Goal: Task Accomplishment & Management: Manage account settings

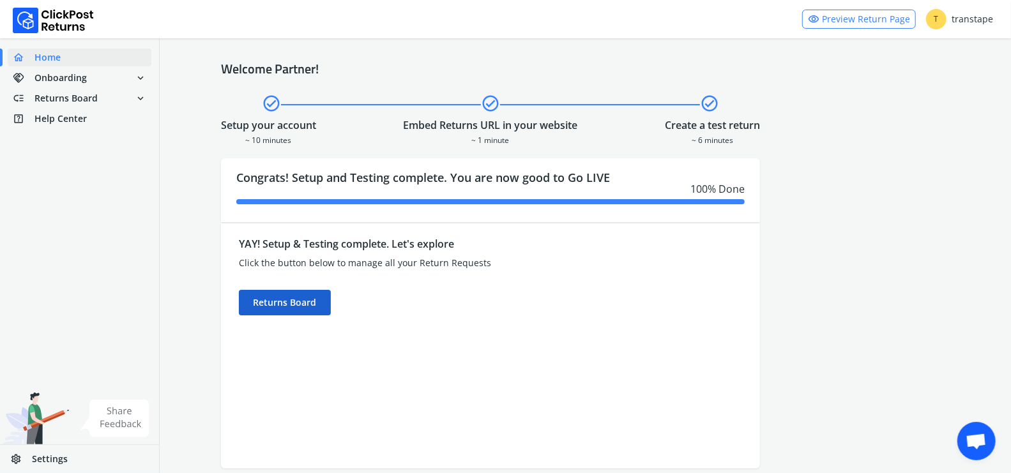
click at [307, 299] on div "Returns Board" at bounding box center [285, 303] width 92 height 26
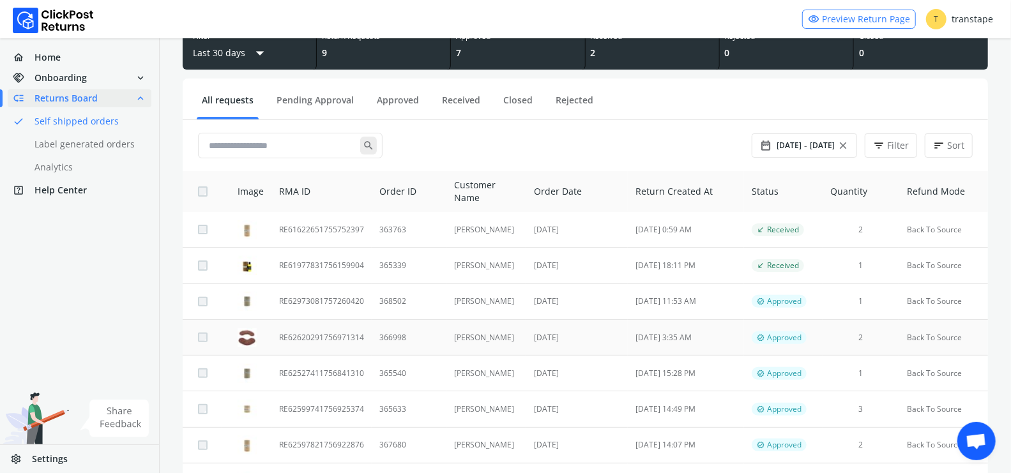
scroll to position [92, 0]
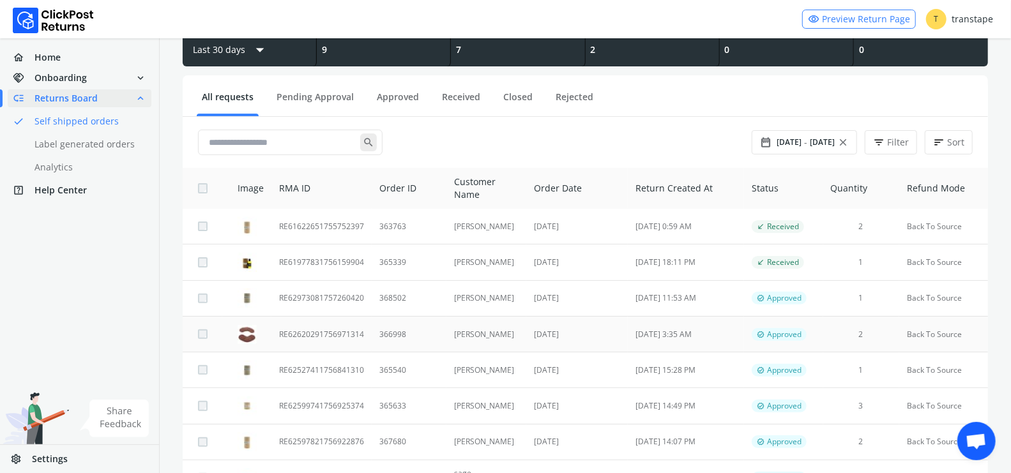
click at [420, 334] on td "366998" at bounding box center [409, 334] width 75 height 36
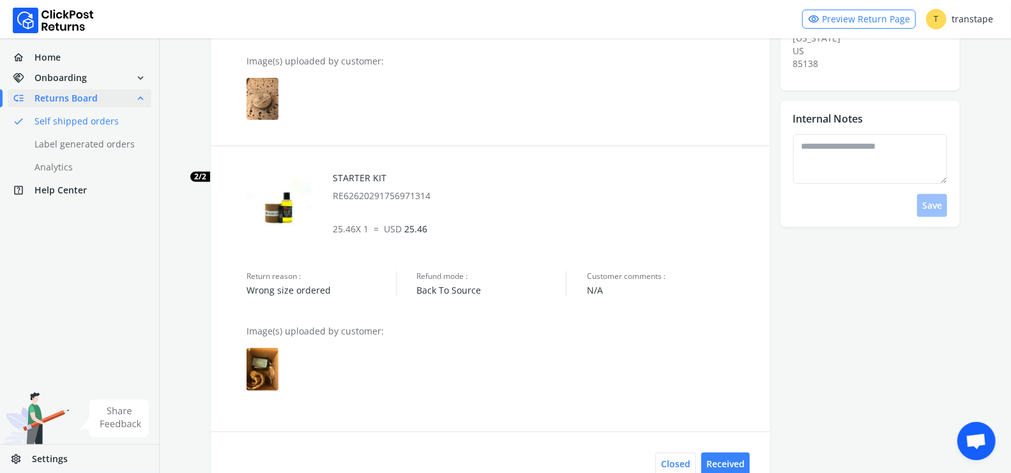
scroll to position [301, 0]
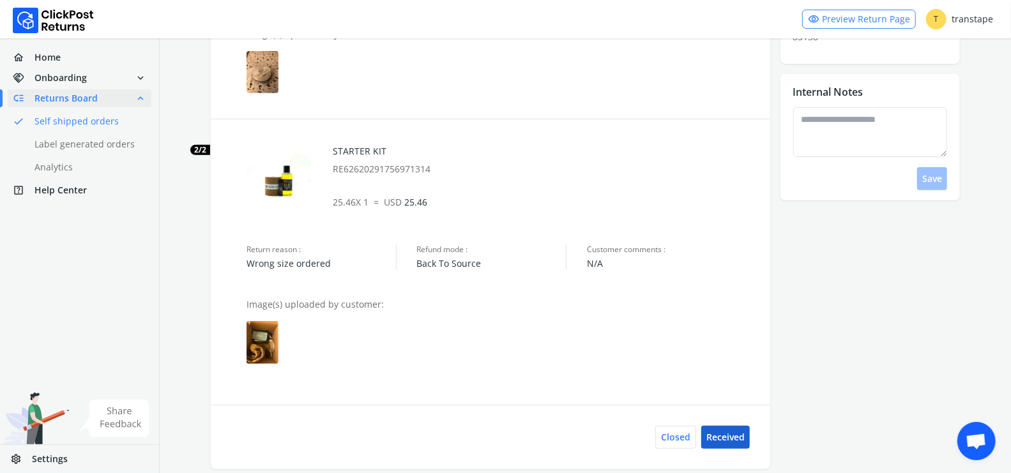
click at [719, 416] on button "Received" at bounding box center [725, 437] width 49 height 23
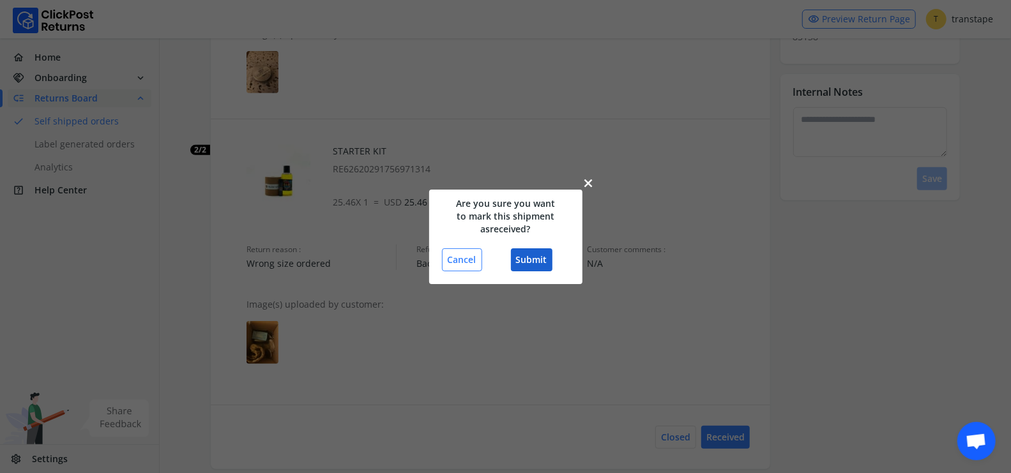
click at [538, 267] on button "Submit" at bounding box center [532, 259] width 42 height 23
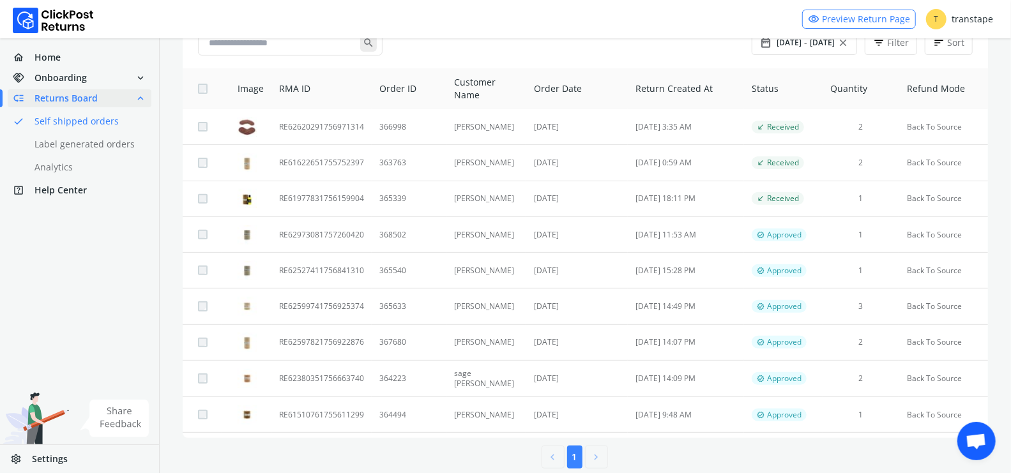
scroll to position [208, 0]
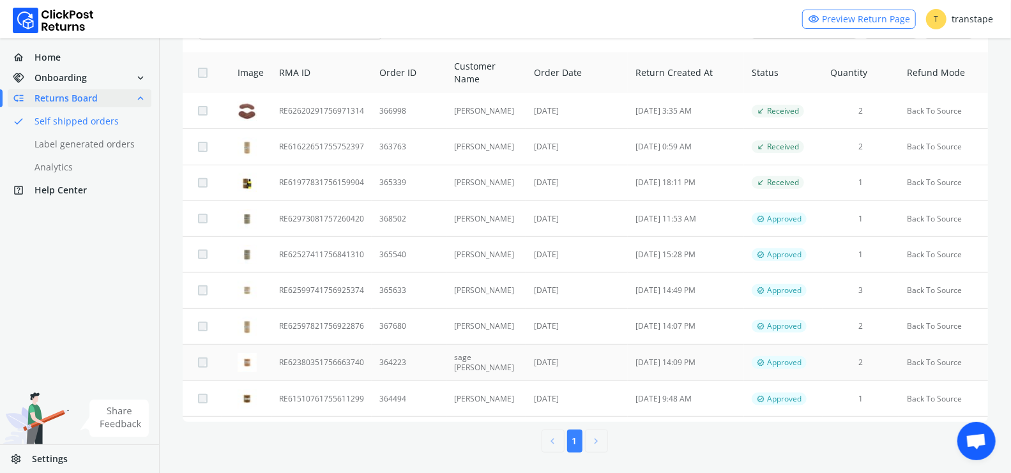
click at [363, 358] on td "RE62380351756663740" at bounding box center [321, 363] width 100 height 36
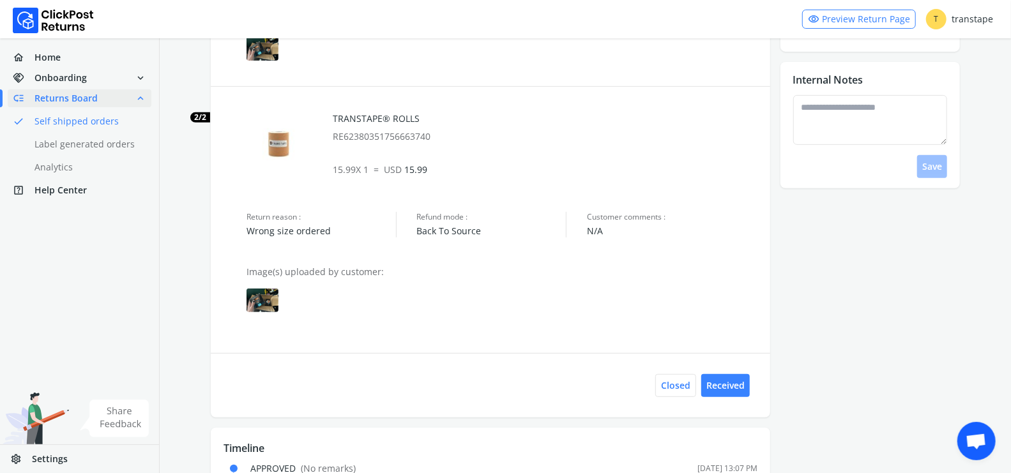
scroll to position [315, 0]
click at [269, 292] on img at bounding box center [262, 299] width 32 height 24
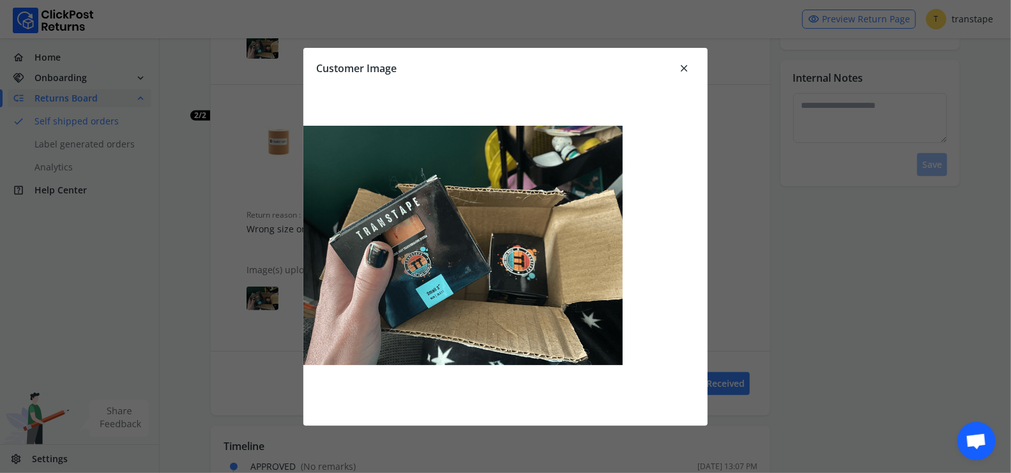
click at [682, 67] on span "close" at bounding box center [683, 68] width 11 height 18
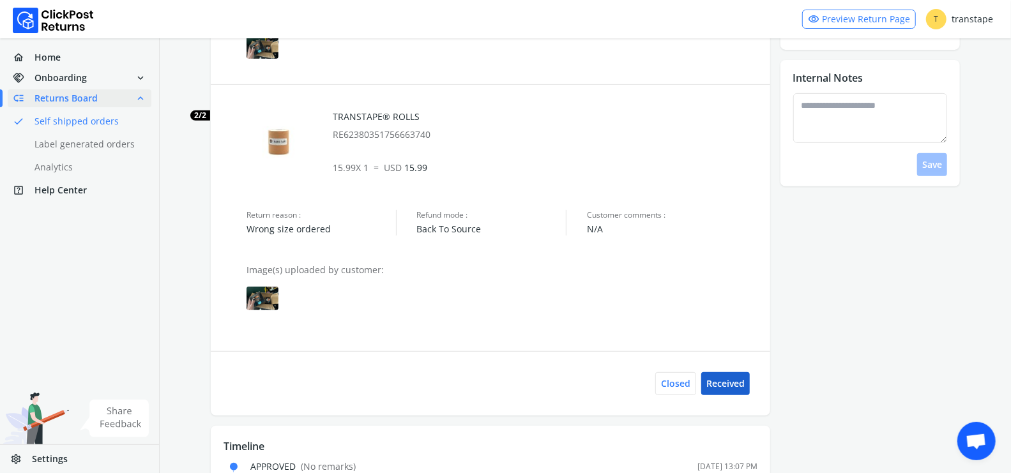
click at [726, 378] on button "Received" at bounding box center [725, 383] width 49 height 23
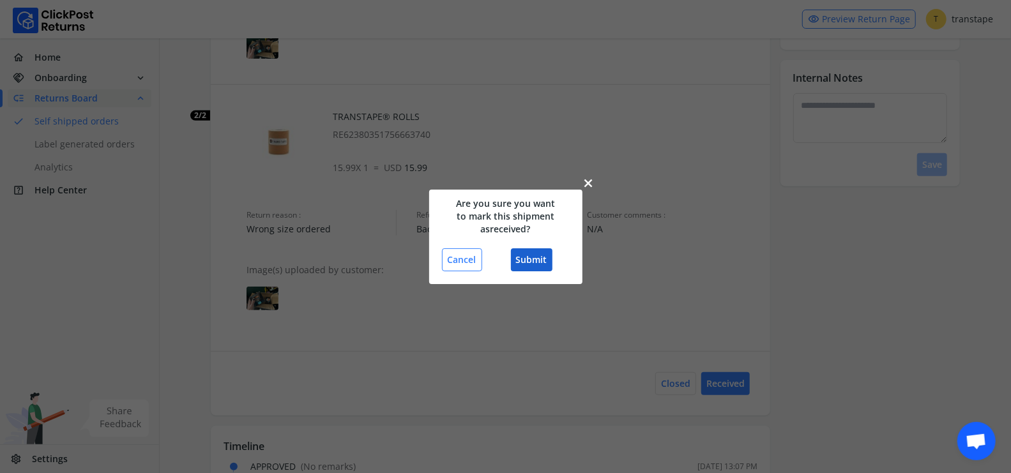
click at [541, 262] on button "Submit" at bounding box center [532, 259] width 42 height 23
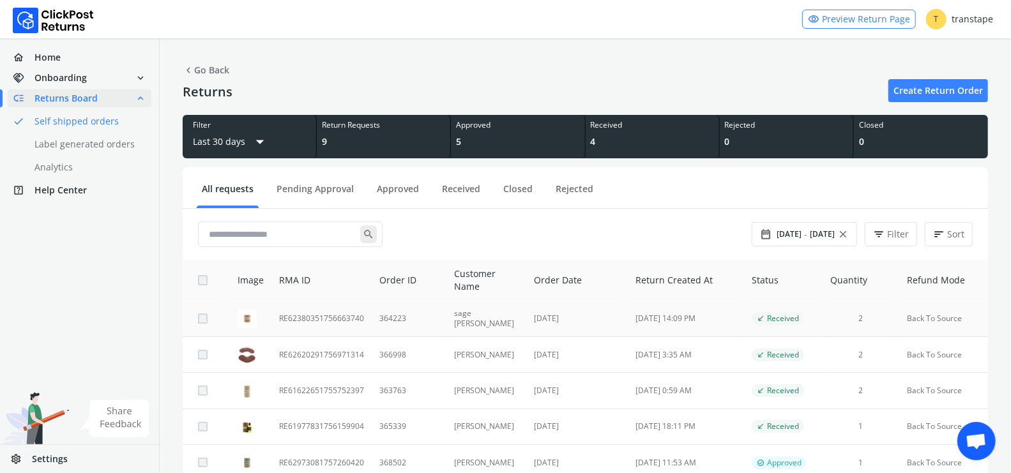
click at [427, 324] on td "364223" at bounding box center [409, 319] width 75 height 36
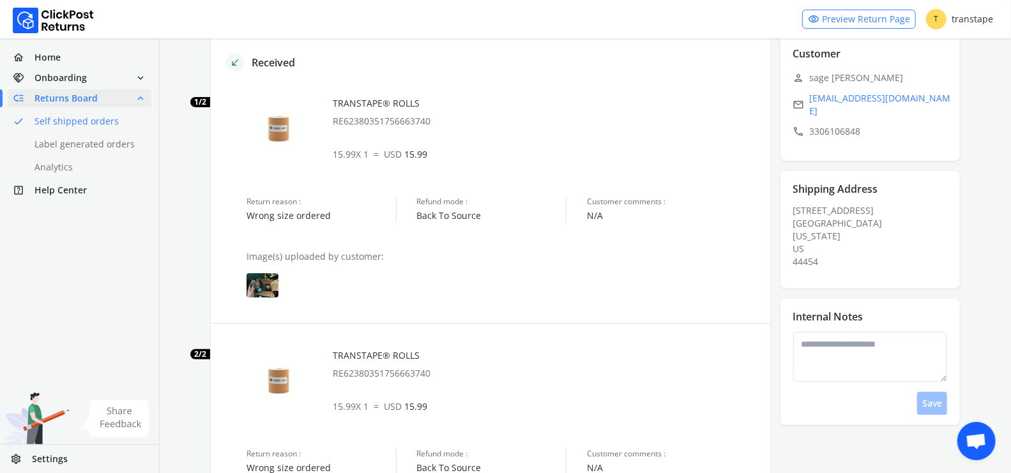
scroll to position [119, 0]
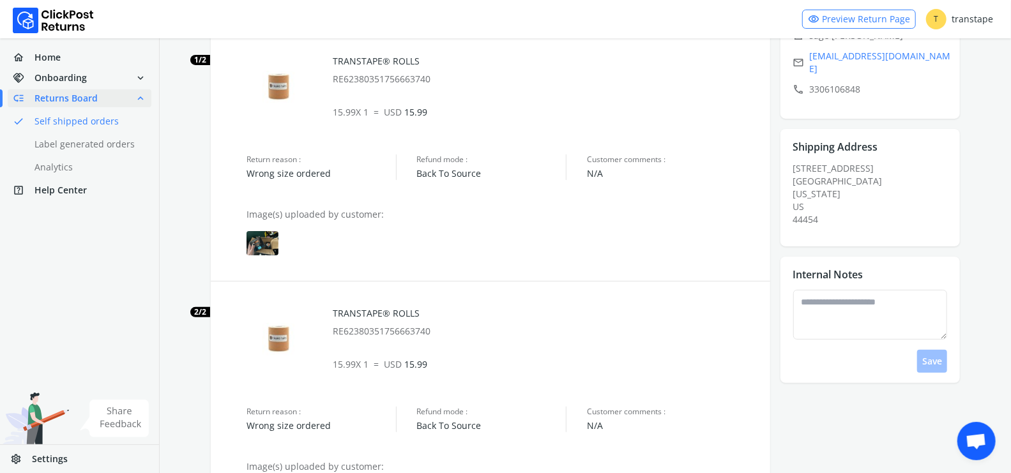
click at [273, 248] on img at bounding box center [262, 243] width 32 height 24
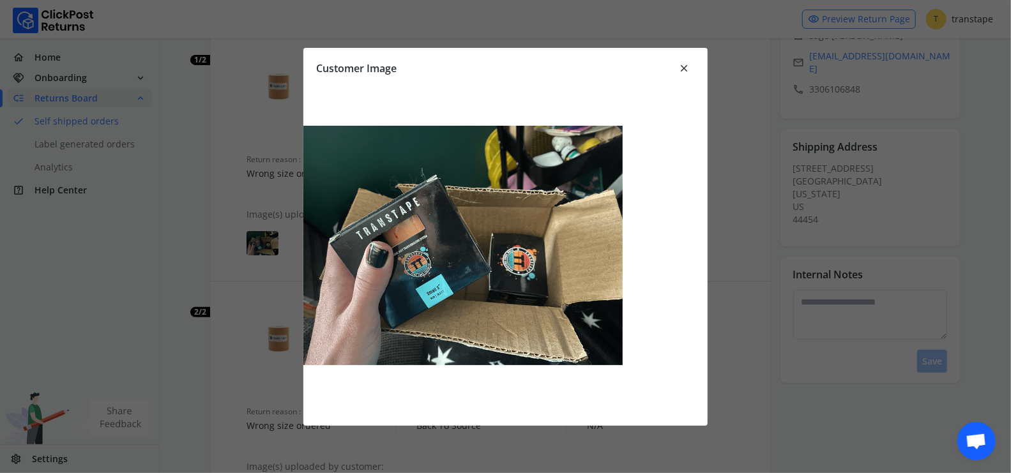
click at [683, 64] on span "close" at bounding box center [683, 68] width 11 height 18
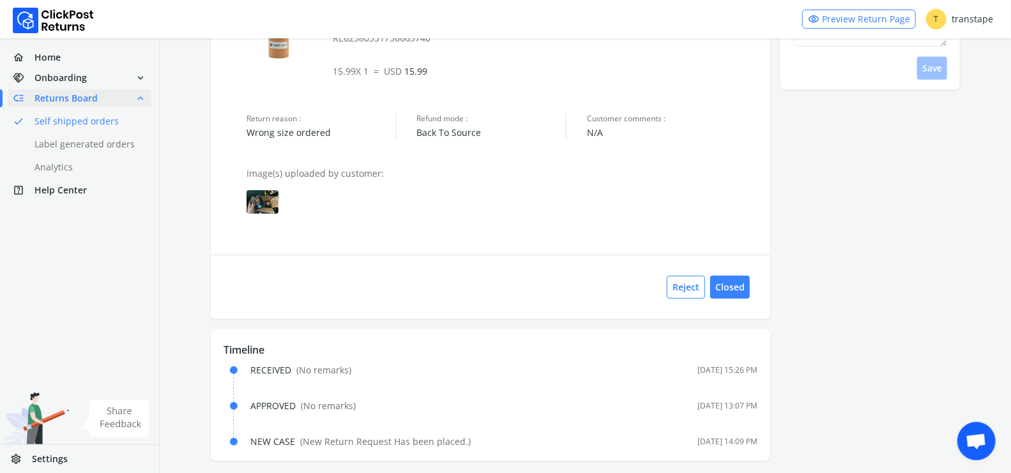
scroll to position [413, 0]
click at [268, 202] on img at bounding box center [262, 202] width 32 height 24
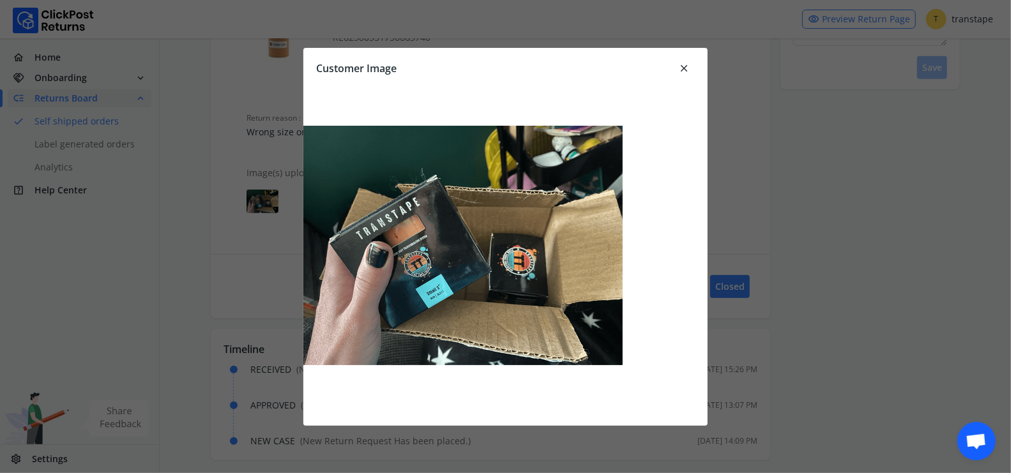
click at [685, 70] on span "close" at bounding box center [683, 68] width 11 height 18
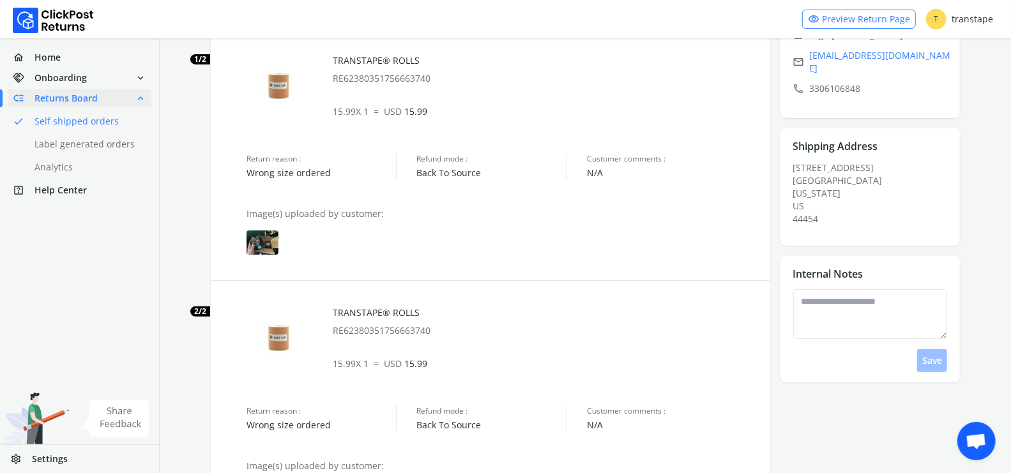
scroll to position [79, 0]
